Goal: Transaction & Acquisition: Obtain resource

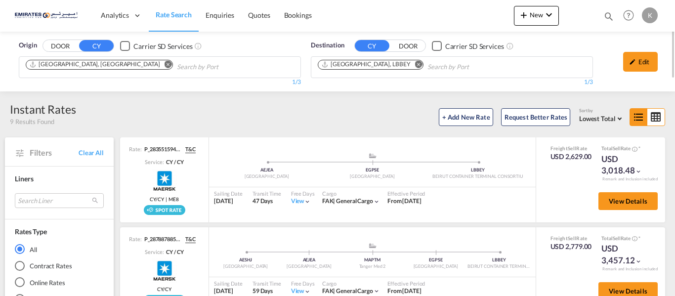
click at [415, 66] on md-icon "Remove" at bounding box center [418, 64] width 7 height 7
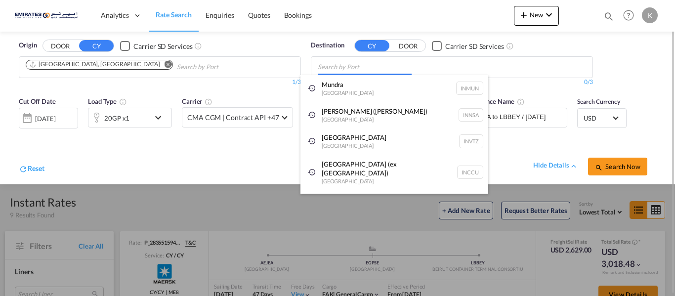
click at [359, 62] on body "Analytics Dashboard Rate Search Enquiries Quotes Bookings" at bounding box center [337, 148] width 675 height 296
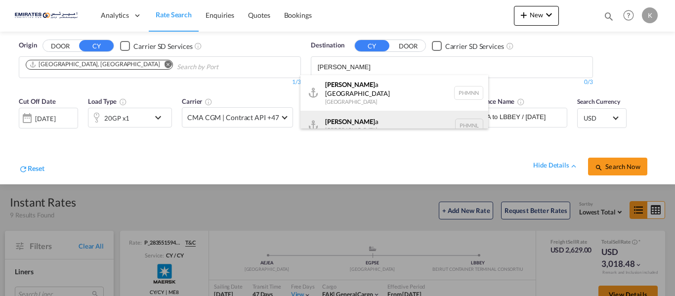
type input "[PERSON_NAME]"
click at [357, 124] on div "[PERSON_NAME] a [GEOGRAPHIC_DATA] PHMNL" at bounding box center [395, 126] width 188 height 30
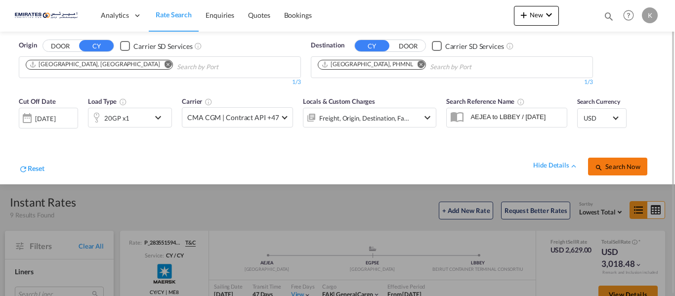
click at [619, 171] on button "Search Now" at bounding box center [617, 167] width 59 height 18
click at [42, 118] on div "[DATE]" at bounding box center [47, 118] width 20 height 9
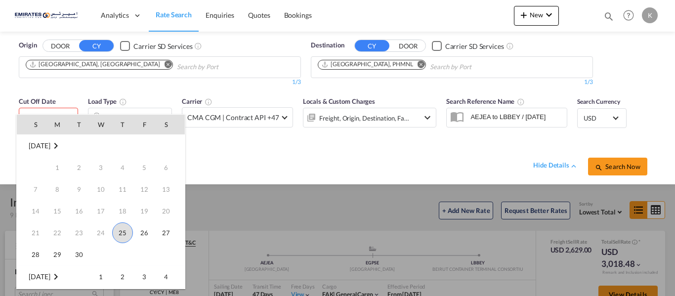
click at [121, 224] on span "25" at bounding box center [122, 233] width 21 height 21
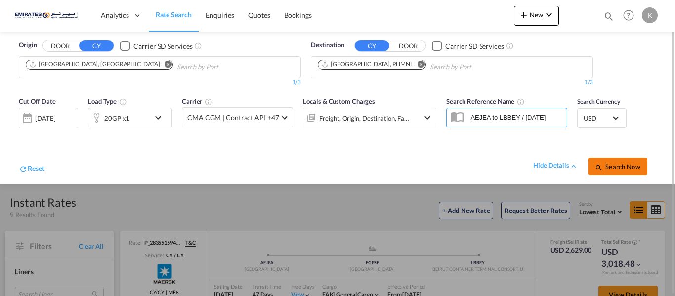
click at [616, 165] on span "Search Now" at bounding box center [617, 167] width 45 height 8
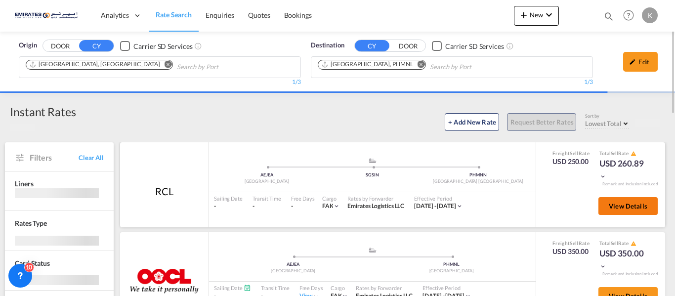
click at [610, 205] on span "View Details" at bounding box center [628, 206] width 39 height 8
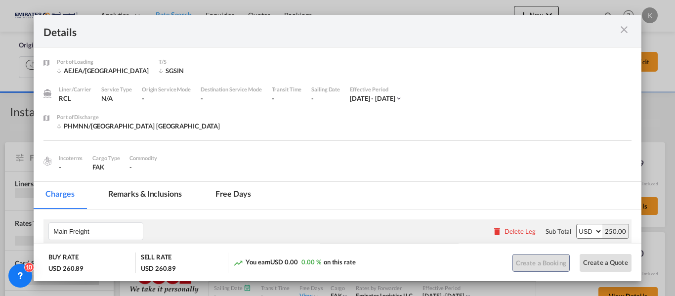
click at [626, 28] on md-icon "icon-close m-3 fg-AAA8AD cursor" at bounding box center [625, 30] width 12 height 12
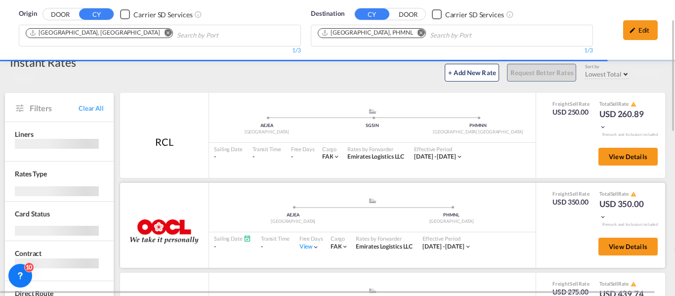
scroll to position [99, 0]
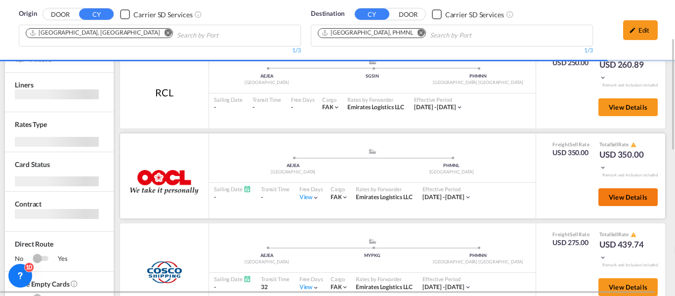
click at [616, 198] on span "View Details" at bounding box center [628, 197] width 39 height 8
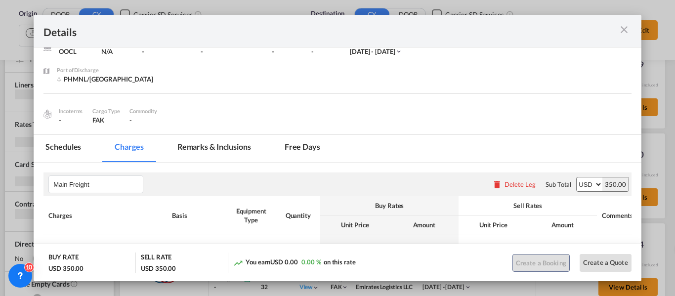
scroll to position [127, 0]
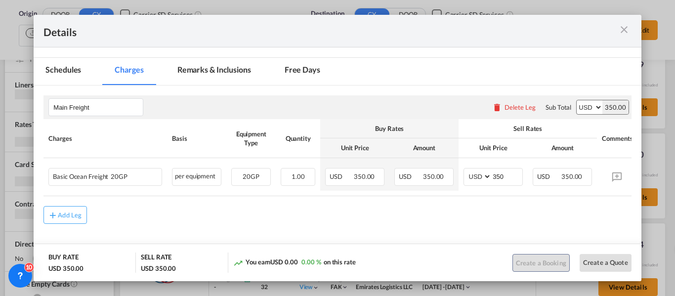
drag, startPoint x: 629, startPoint y: 32, endPoint x: 623, endPoint y: 34, distance: 6.0
click at [629, 31] on md-icon "icon-close m-3 fg-AAA8AD cursor" at bounding box center [625, 30] width 12 height 12
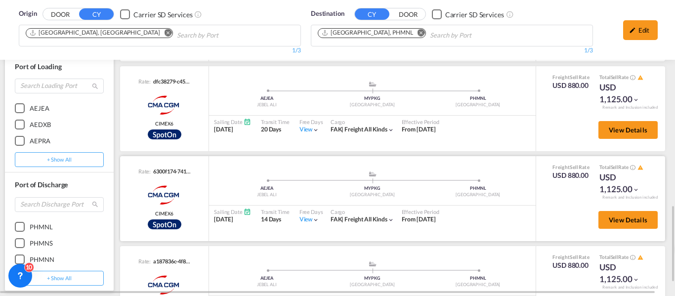
scroll to position [1830, 0]
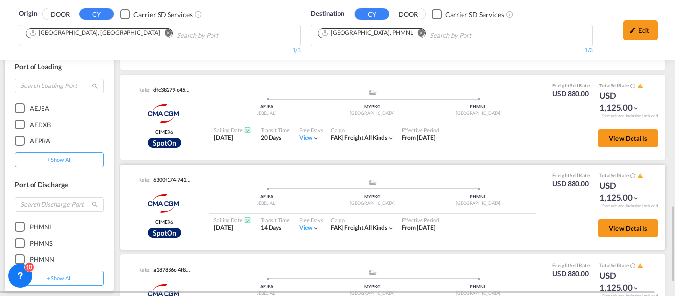
drag, startPoint x: 213, startPoint y: 228, endPoint x: 252, endPoint y: 232, distance: 38.8
click at [252, 232] on div "Sailing Date [DATE]" at bounding box center [232, 224] width 47 height 21
drag, startPoint x: 261, startPoint y: 228, endPoint x: 280, endPoint y: 227, distance: 19.3
click at [280, 227] on div "14 Days" at bounding box center [275, 228] width 29 height 8
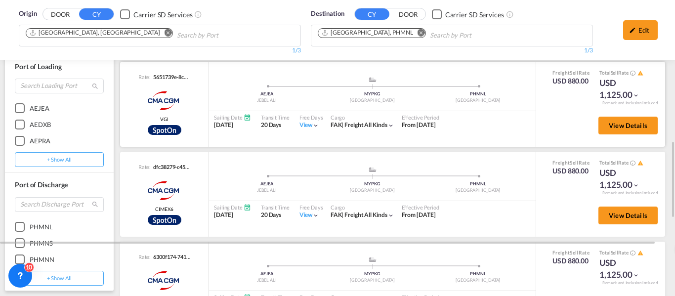
scroll to position [692, 0]
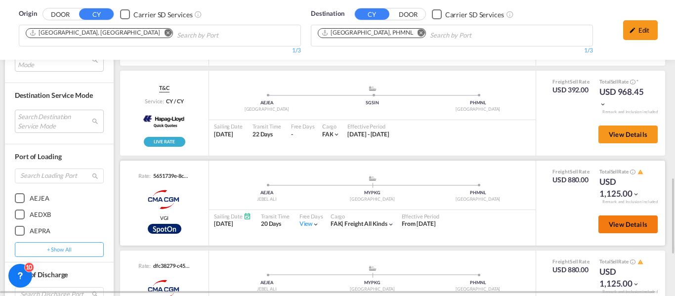
click at [630, 219] on button "View Details" at bounding box center [628, 225] width 59 height 18
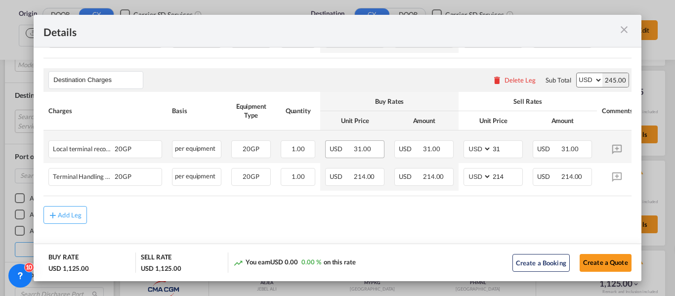
scroll to position [323, 0]
click at [619, 32] on md-icon "icon-close m-3 fg-AAA8AD cursor" at bounding box center [625, 30] width 12 height 12
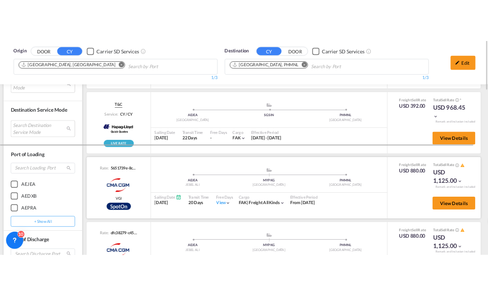
scroll to position [396, 0]
